Goal: Communication & Community: Ask a question

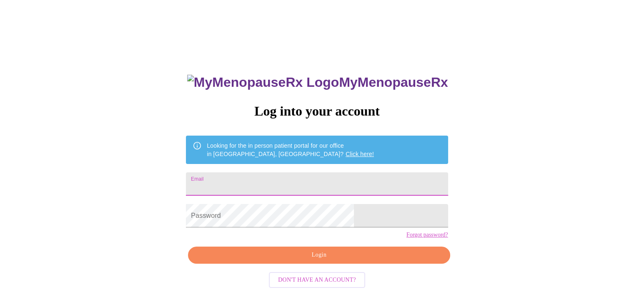
click at [302, 172] on input "Email" at bounding box center [317, 183] width 262 height 23
type input "[EMAIL_ADDRESS][DOMAIN_NAME]"
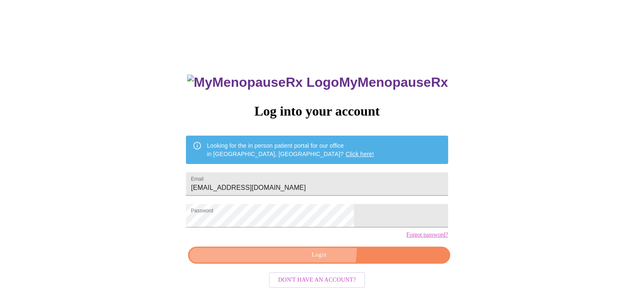
click at [300, 261] on button "Login" at bounding box center [319, 254] width 262 height 17
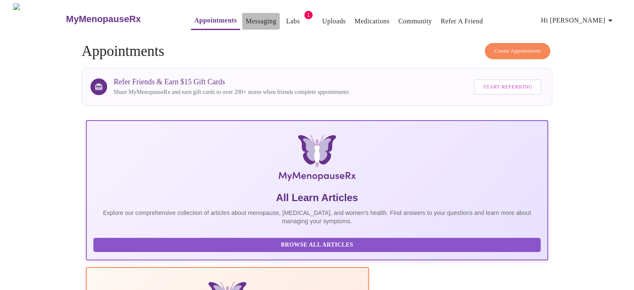
click at [249, 18] on link "Messaging" at bounding box center [261, 21] width 30 height 12
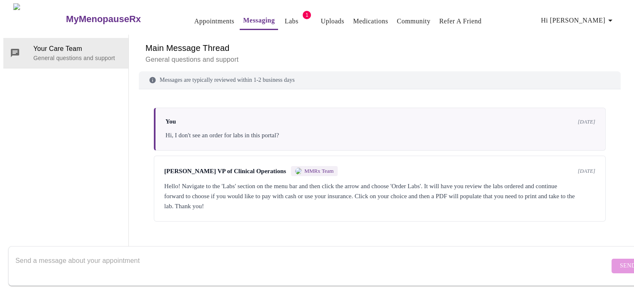
scroll to position [31, 0]
click at [532, 258] on textarea "Send a message about your appointment" at bounding box center [312, 265] width 594 height 27
click at [185, 254] on textarea "Hi- it looks like my insurance requires a 90 day supply of [MEDICAL_DATA]." at bounding box center [312, 265] width 594 height 27
click at [256, 252] on textarea "Hi- it looks like my insurance requires a 90 day supply of the [MEDICAL_DATA]." at bounding box center [312, 265] width 594 height 27
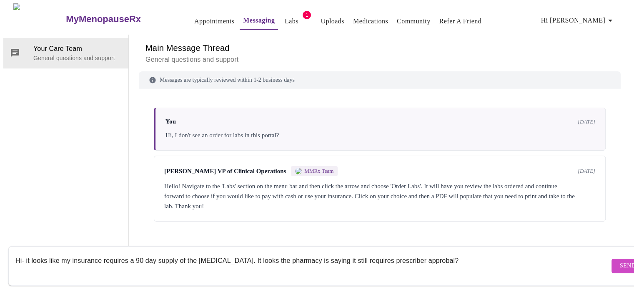
click at [427, 255] on textarea "Hi- it looks like my insurance requires a 90 day supply of the [MEDICAL_DATA]. …" at bounding box center [312, 265] width 594 height 27
click at [448, 252] on textarea "Hi- it looks like my insurance requires a 90 day supply of the [MEDICAL_DATA]. …" at bounding box center [312, 265] width 594 height 27
click at [364, 266] on textarea "Hi- it looks like my insurance requires a 90 day supply of the [MEDICAL_DATA]. …" at bounding box center [312, 265] width 594 height 27
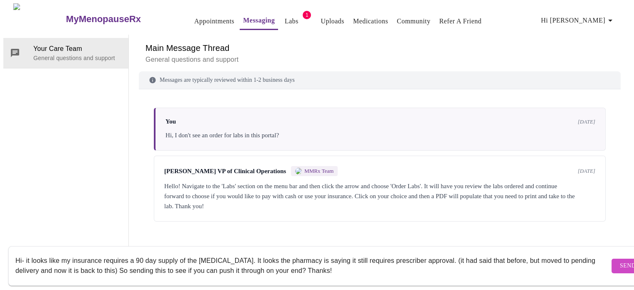
type textarea "Hi- it looks like my insurance requires a 90 day supply of the [MEDICAL_DATA]. …"
click at [616, 259] on button "Send" at bounding box center [628, 266] width 33 height 15
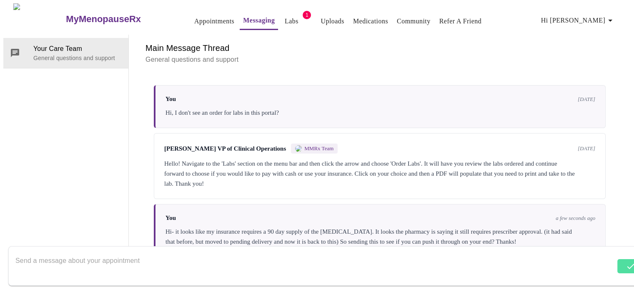
scroll to position [29, 0]
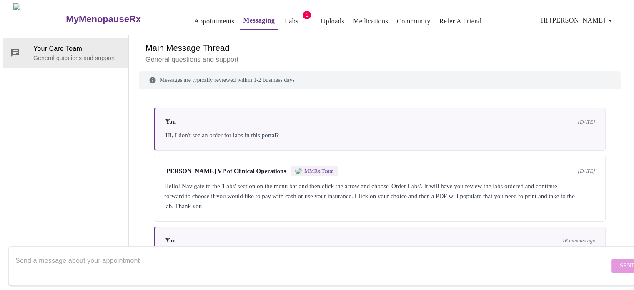
scroll to position [101, 0]
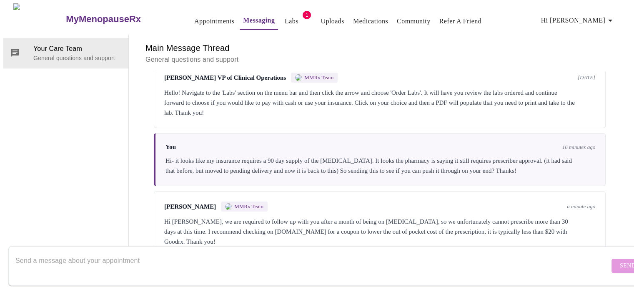
click at [382, 216] on div "Hi [PERSON_NAME], we are required to follow up with you after a month of being …" at bounding box center [379, 231] width 431 height 30
